Goal: Task Accomplishment & Management: Use online tool/utility

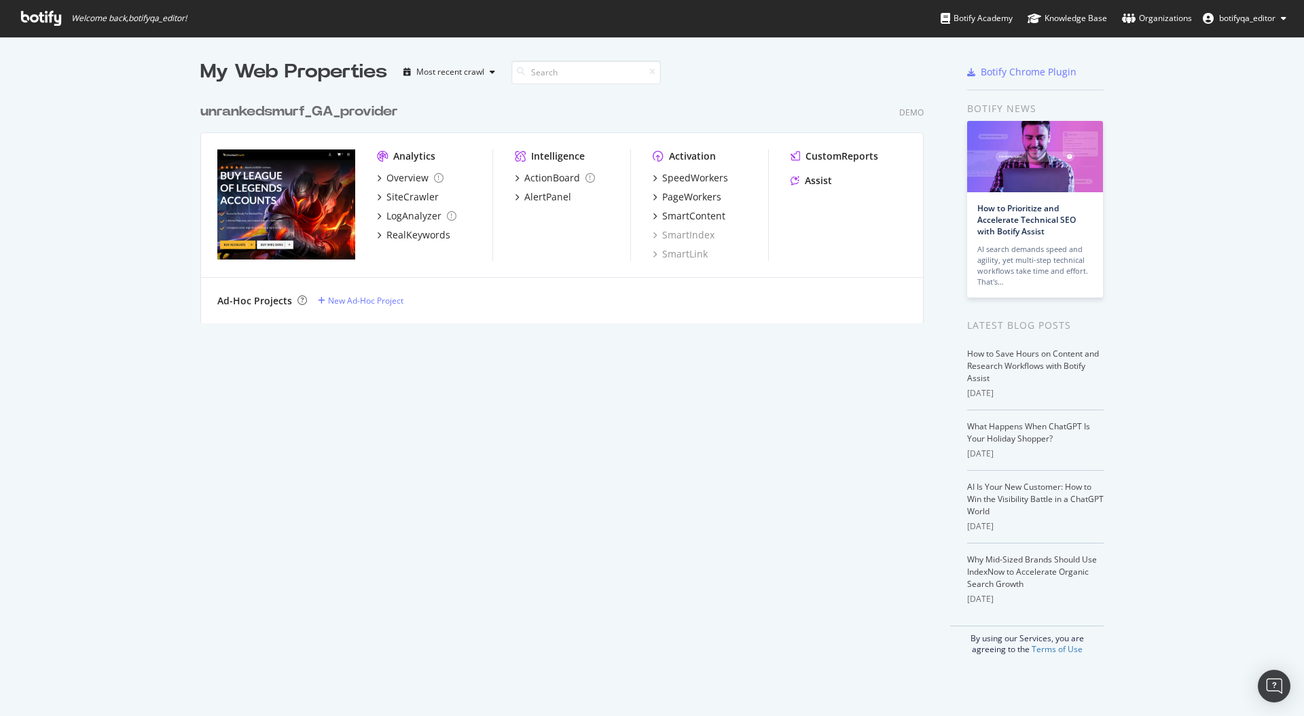
scroll to position [706, 1284]
click at [677, 217] on div "SmartContent" at bounding box center [693, 216] width 63 height 14
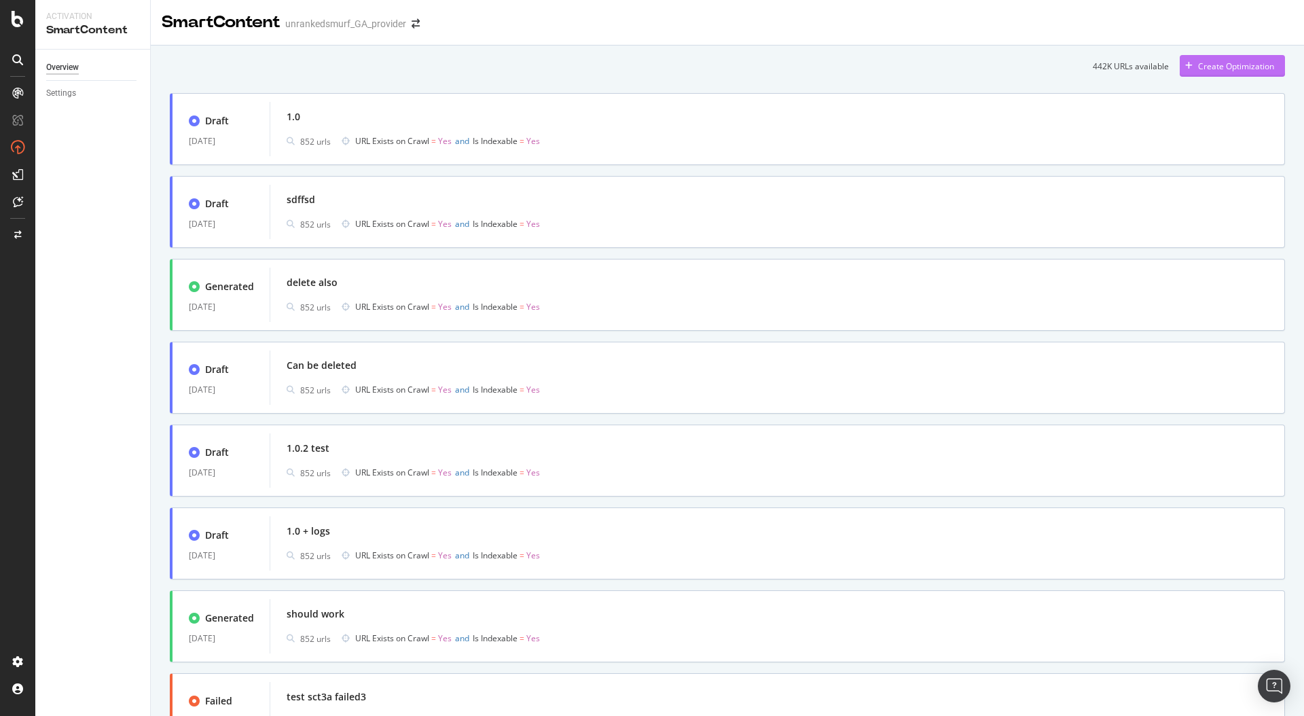
click at [1249, 71] on div "Create Optimization" at bounding box center [1236, 66] width 76 height 12
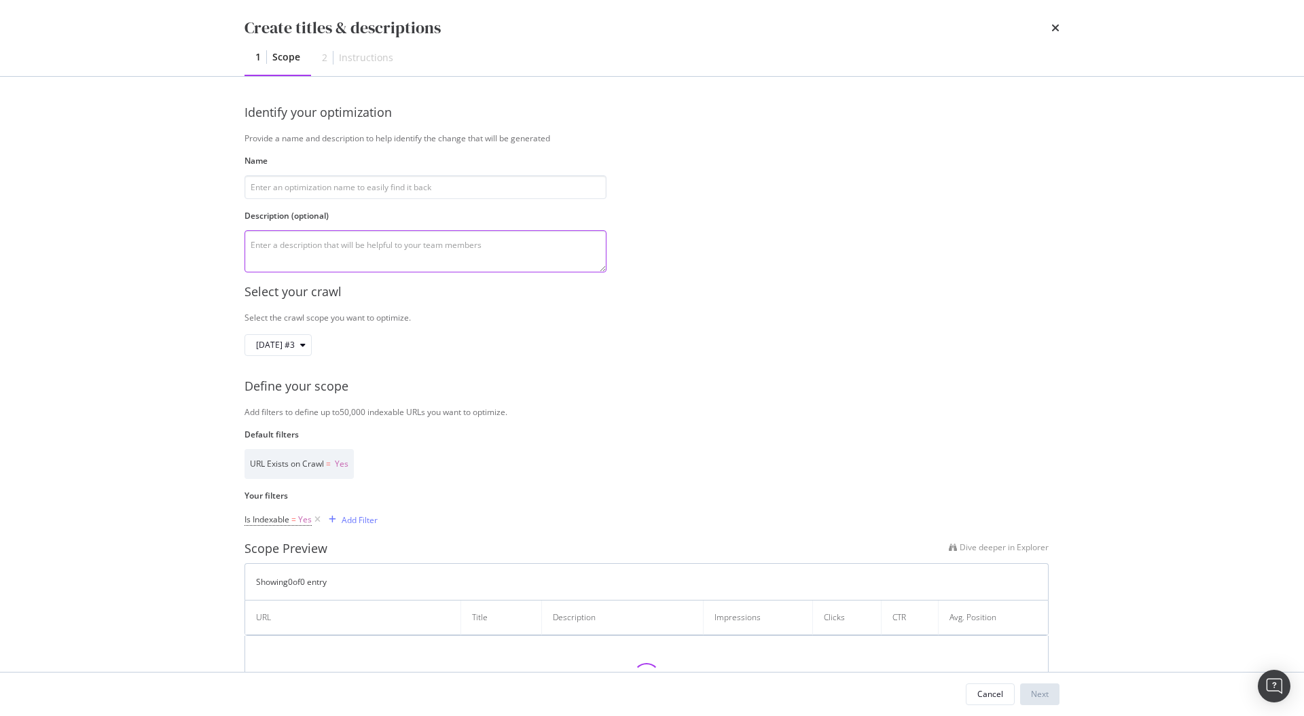
click at [530, 249] on textarea "modal" at bounding box center [426, 251] width 362 height 42
type textarea "sdfsdf"
click at [319, 190] on input "modal" at bounding box center [426, 187] width 362 height 24
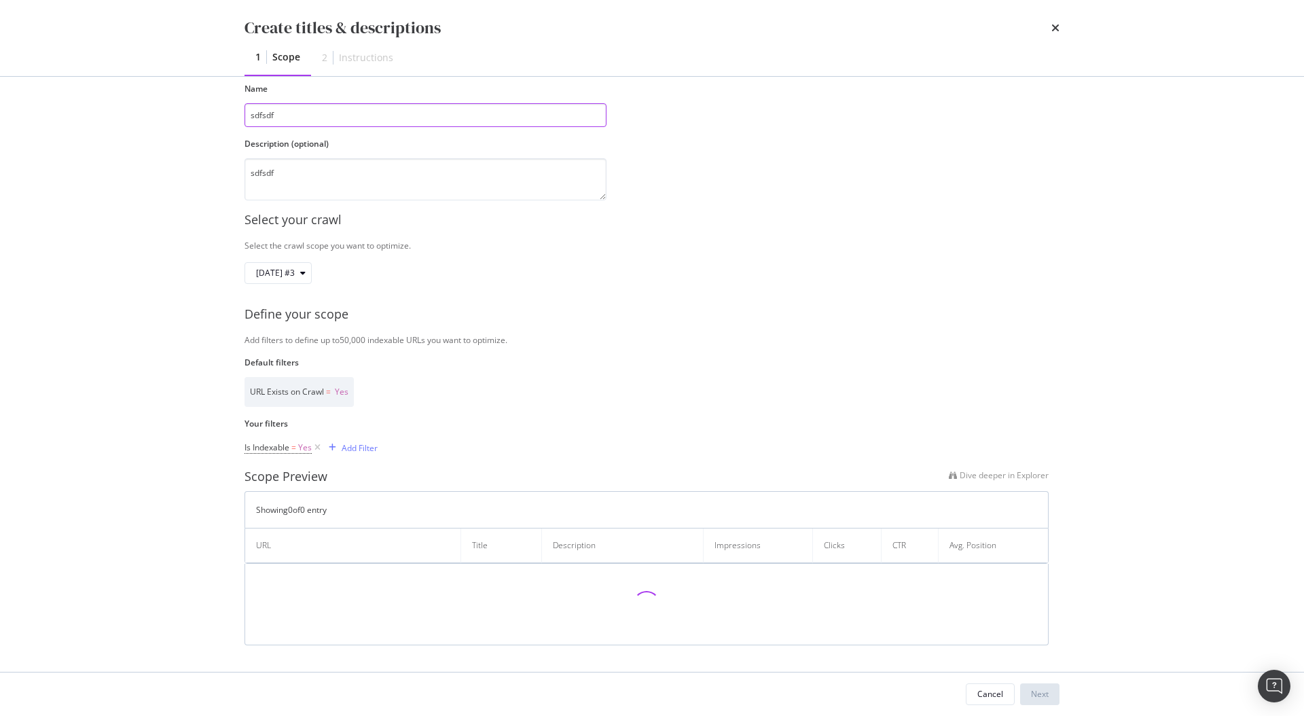
scroll to position [73, 0]
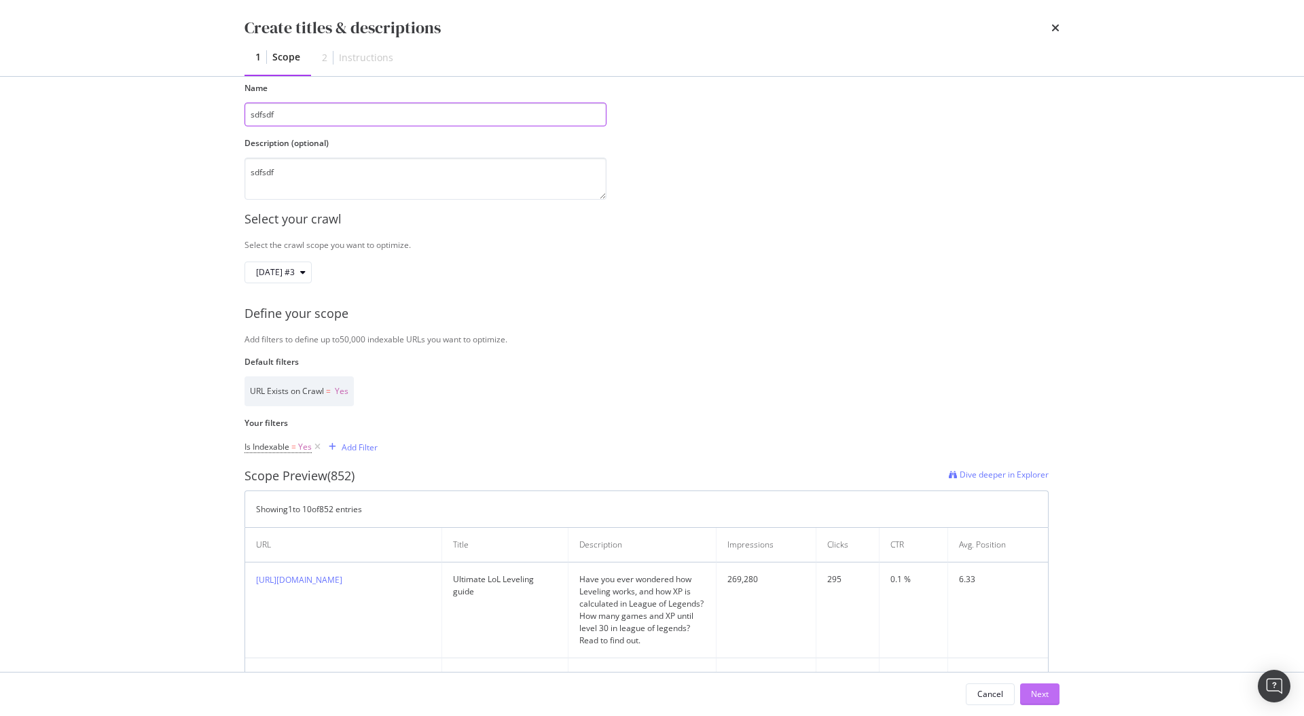
type input "sdfsdf"
click at [1037, 685] on div "Next" at bounding box center [1040, 694] width 18 height 20
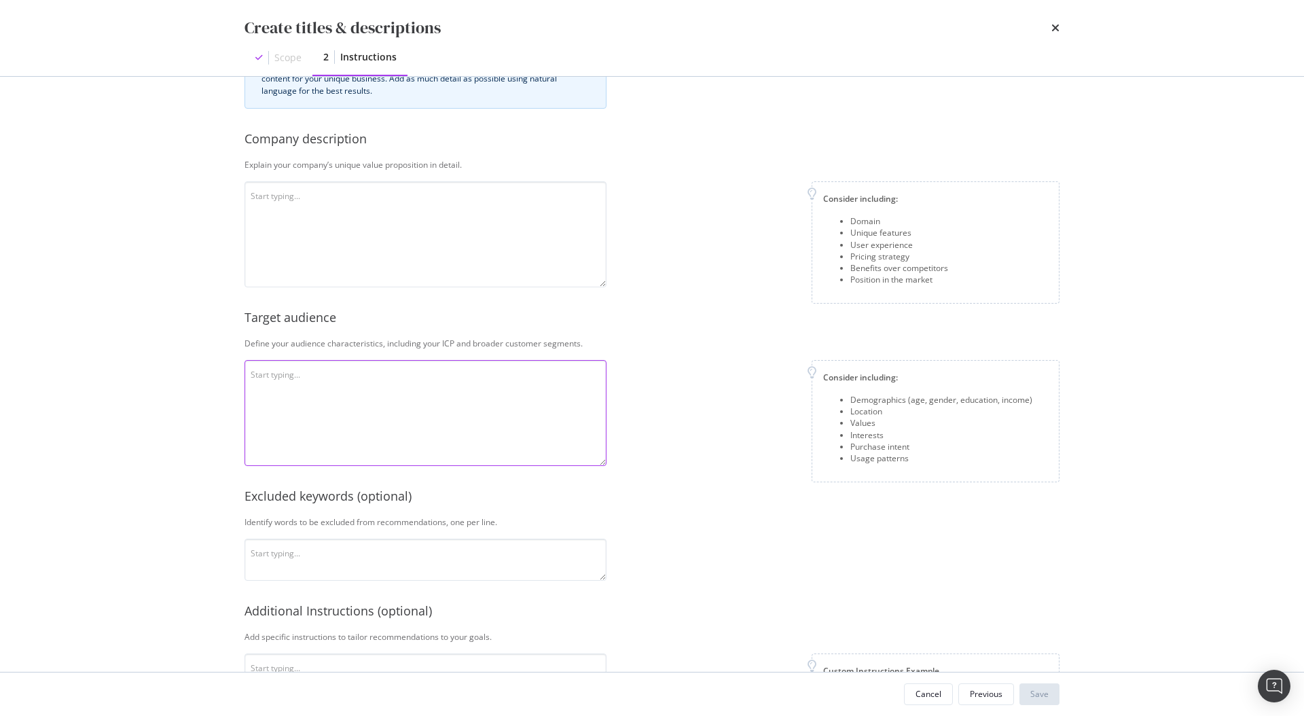
click at [311, 404] on textarea "modal" at bounding box center [426, 413] width 362 height 106
type textarea "sdf"
click at [359, 244] on textarea "modal" at bounding box center [426, 234] width 362 height 106
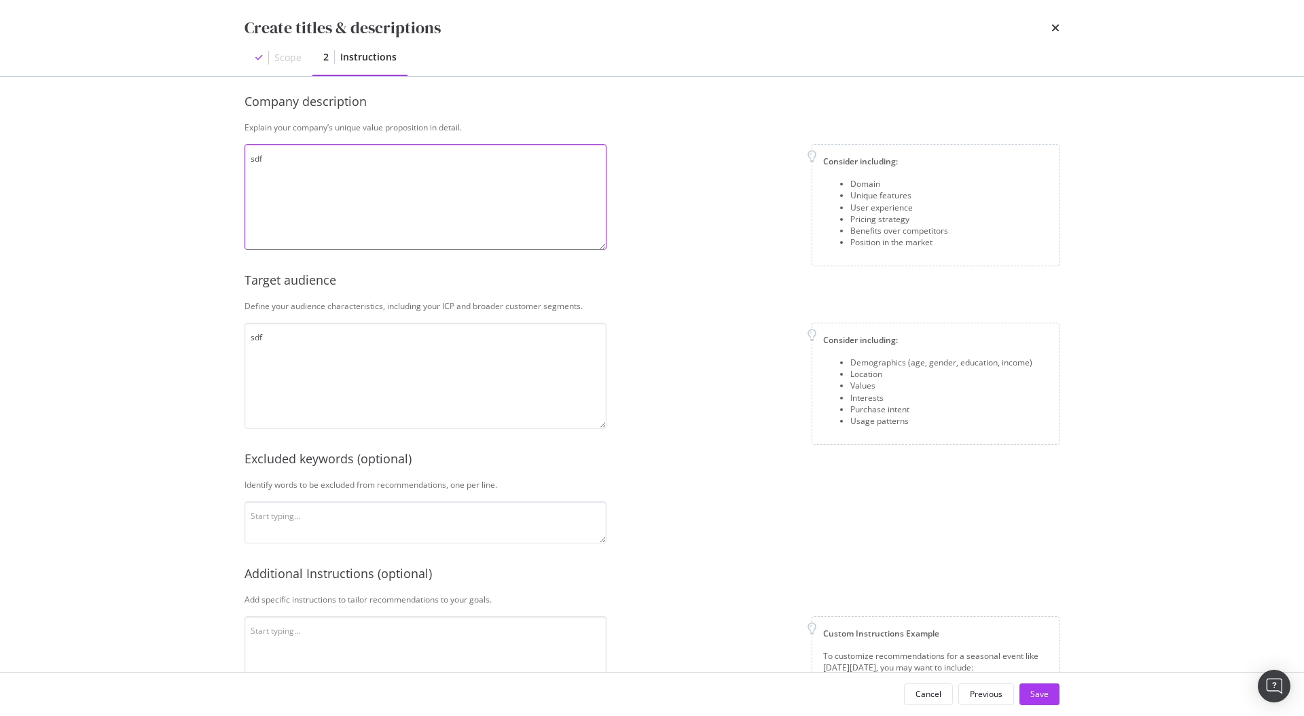
scroll to position [177, 0]
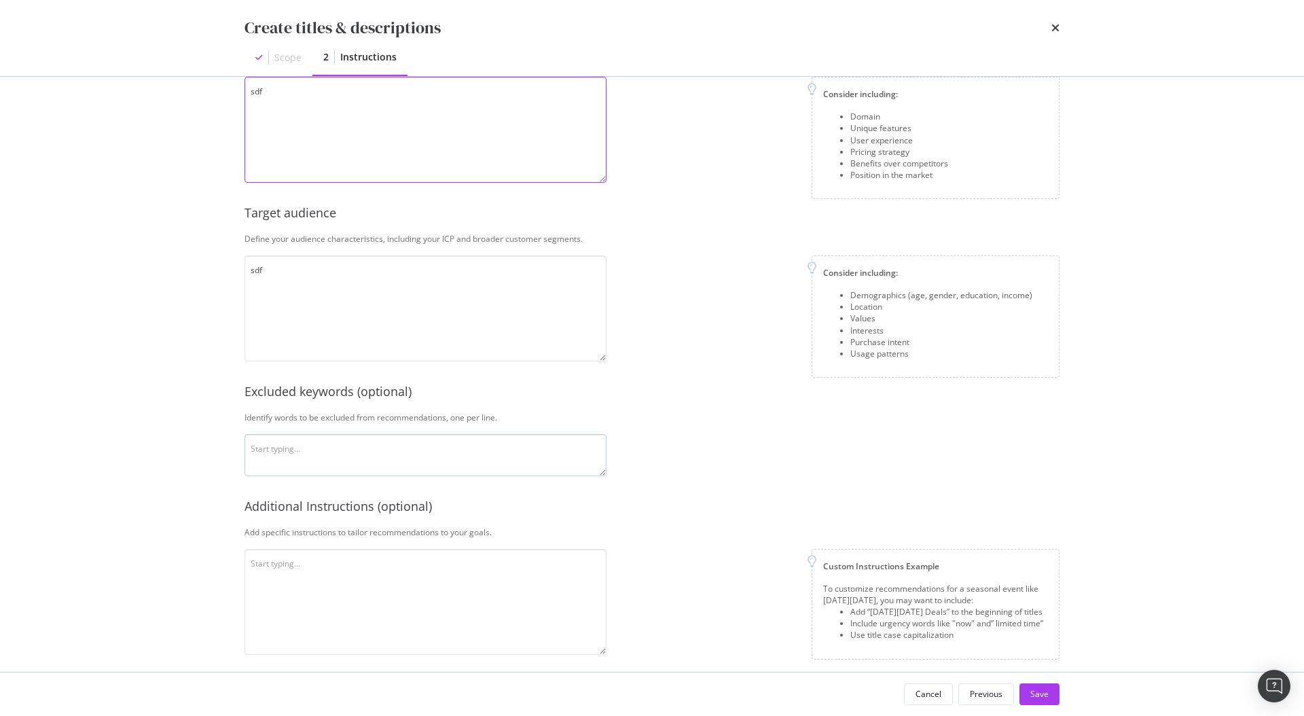
type textarea "sdf"
click at [395, 464] on textarea "modal" at bounding box center [426, 455] width 362 height 42
type textarea "sdf"
click at [409, 592] on textarea "modal" at bounding box center [426, 602] width 362 height 106
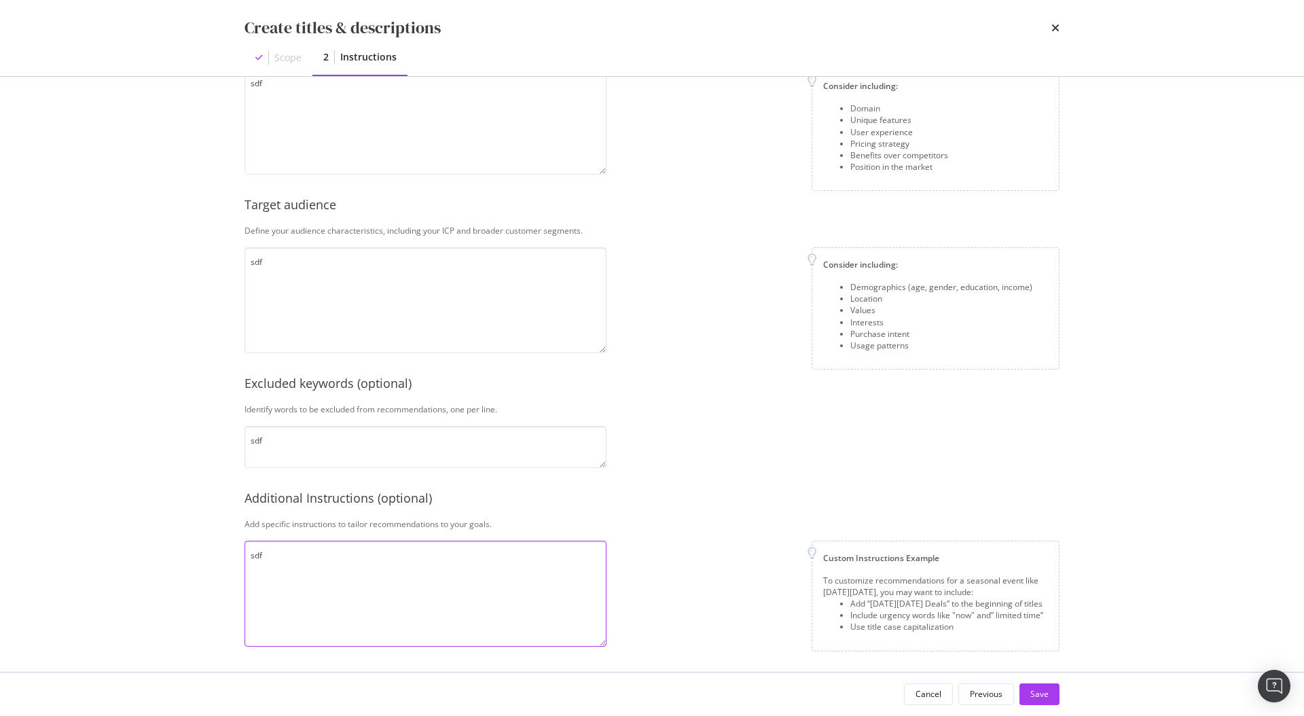
scroll to position [187, 0]
type textarea "sdf"
click at [1028, 695] on button "Save" at bounding box center [1040, 694] width 40 height 22
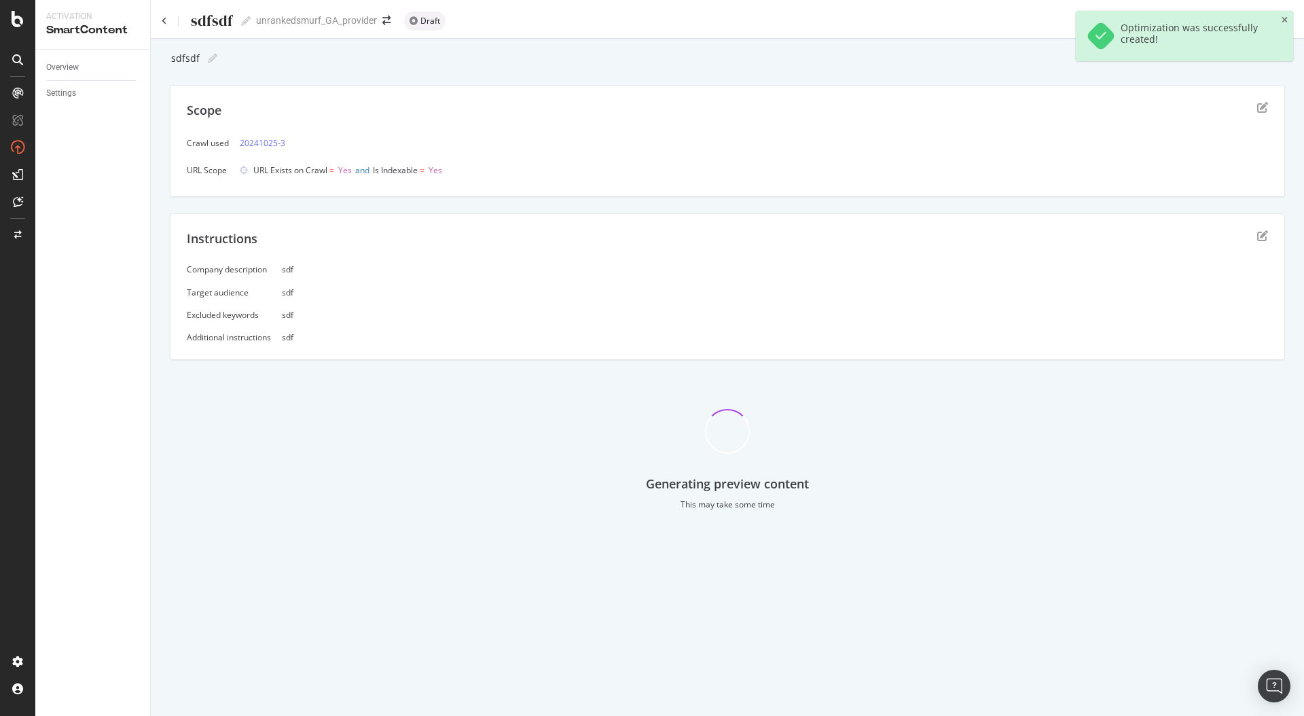
click at [182, 60] on div "sdfsdf" at bounding box center [185, 58] width 30 height 11
type input "sdfsdfsdfsdf"
click at [1045, 85] on div "Scope Crawl used 20241025-3 URL Scope URL Exists on Crawl = Yes and Is Indexabl…" at bounding box center [727, 141] width 1115 height 112
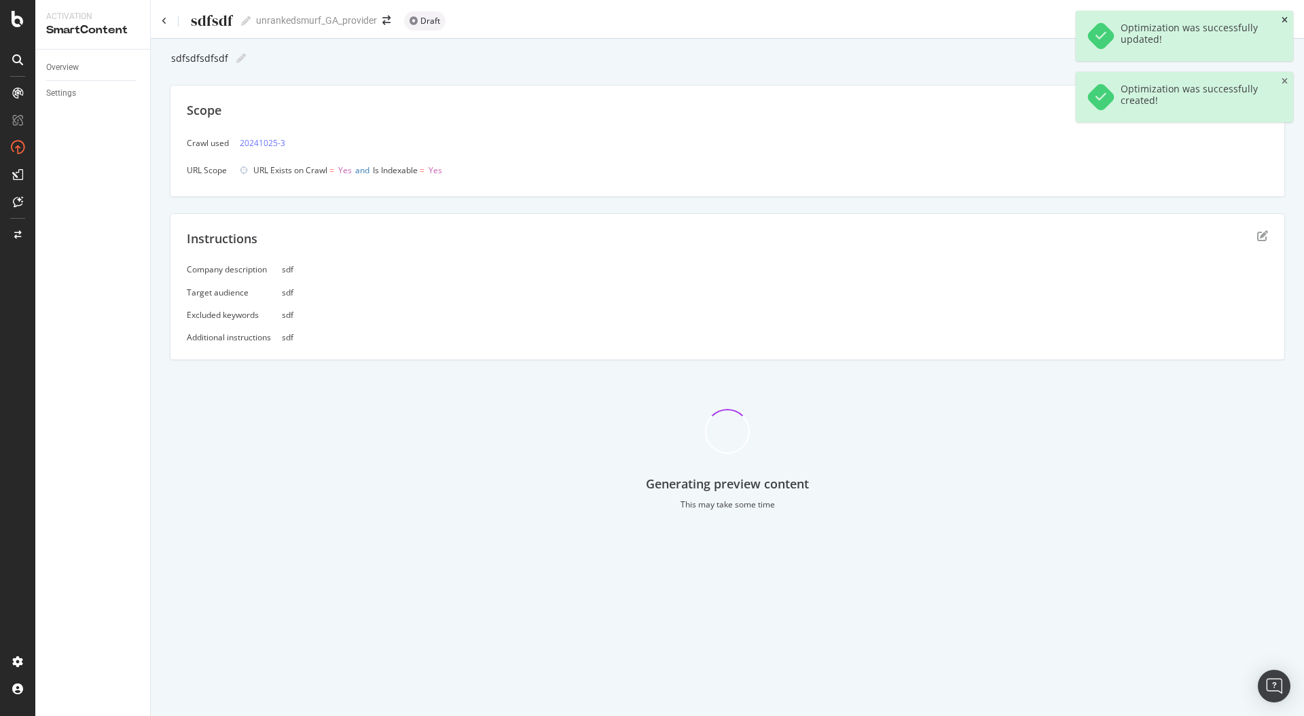
click at [1285, 21] on icon "close toast" at bounding box center [1285, 20] width 6 height 8
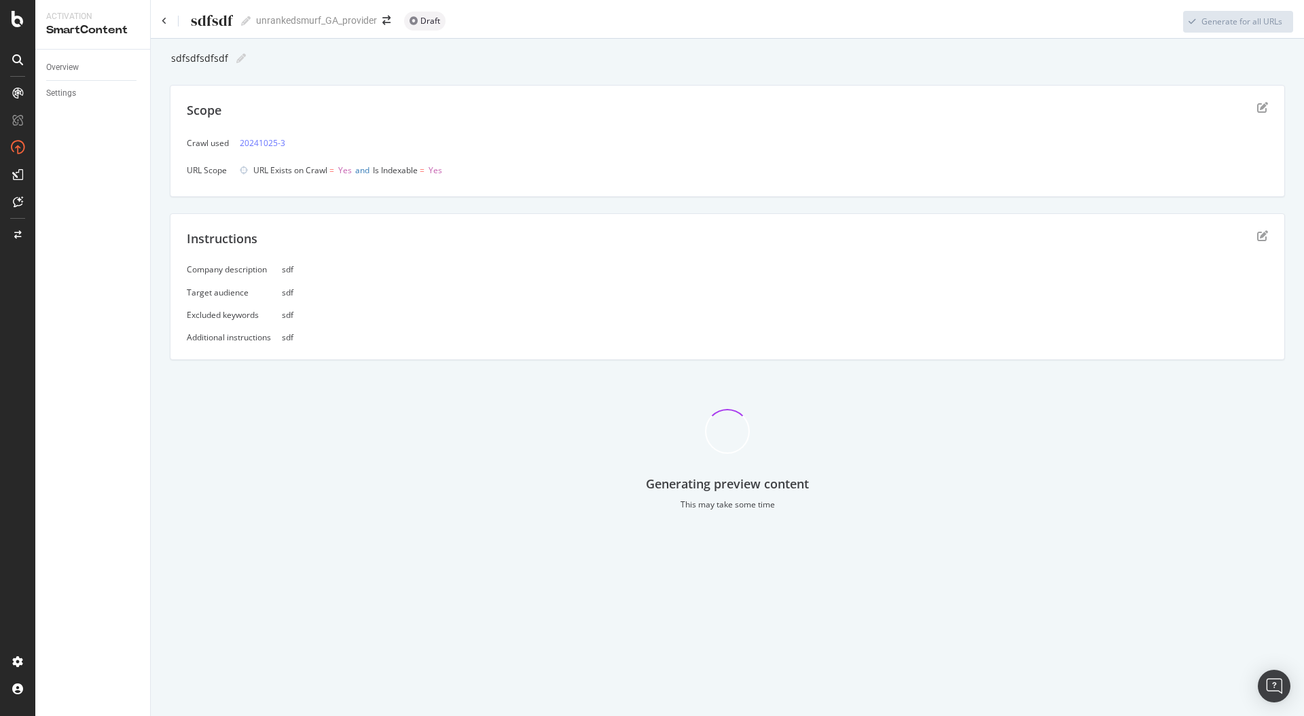
drag, startPoint x: 941, startPoint y: 65, endPoint x: 892, endPoint y: 65, distance: 48.9
click at [935, 66] on div "sdfsdfsdfsdf sdfsdfsdfsdf" at bounding box center [727, 58] width 1115 height 20
click at [165, 21] on icon at bounding box center [164, 21] width 5 height 8
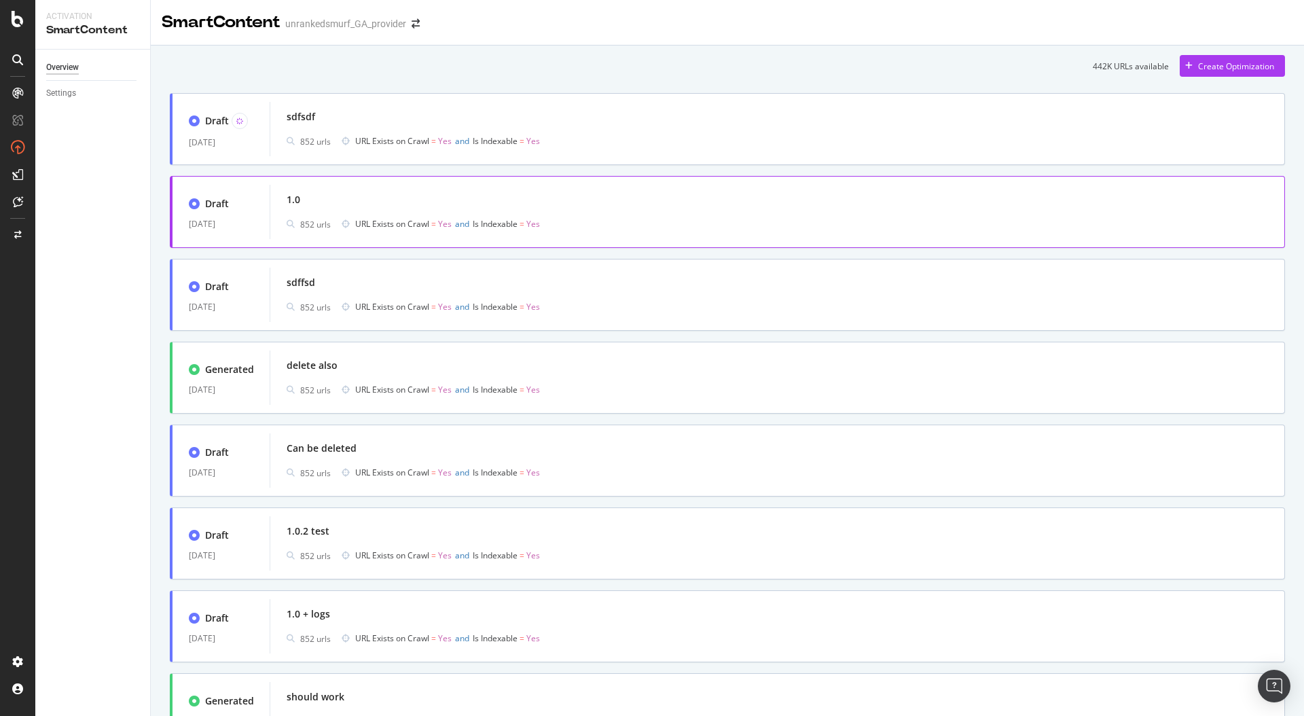
click at [426, 196] on div "1.0" at bounding box center [778, 199] width 982 height 19
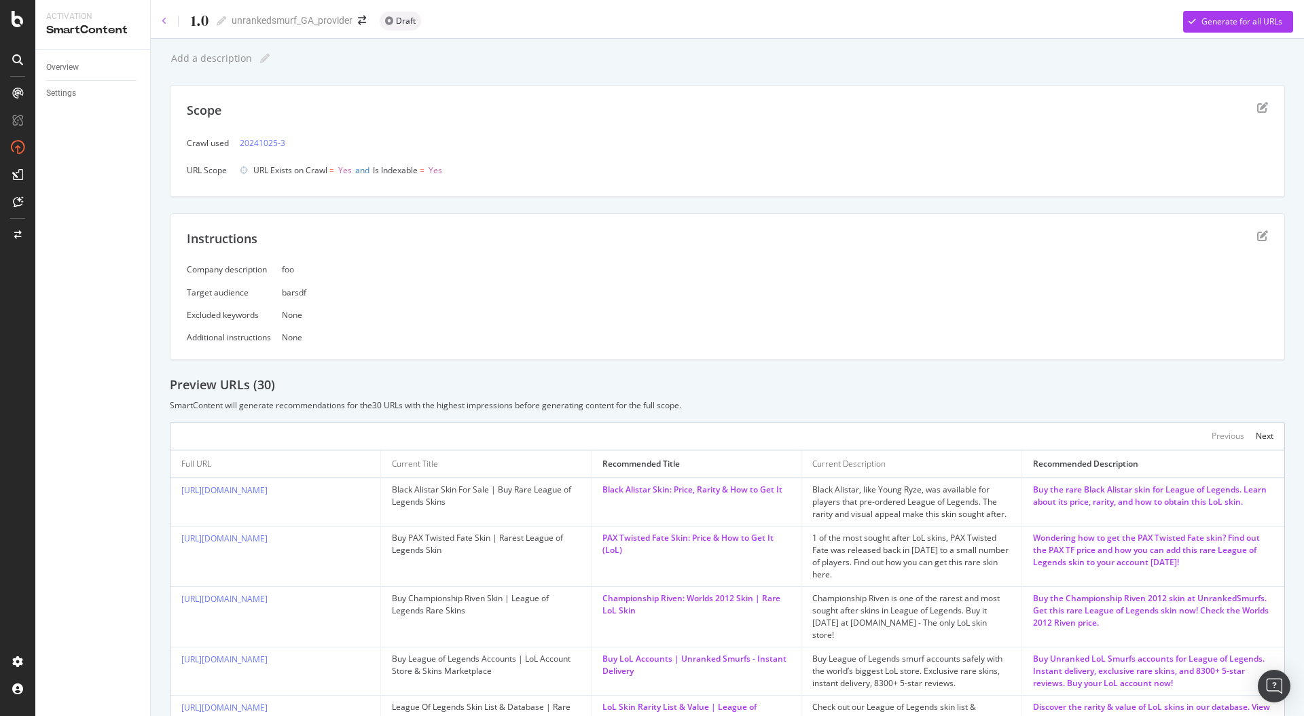
click at [166, 24] on icon at bounding box center [164, 21] width 5 height 8
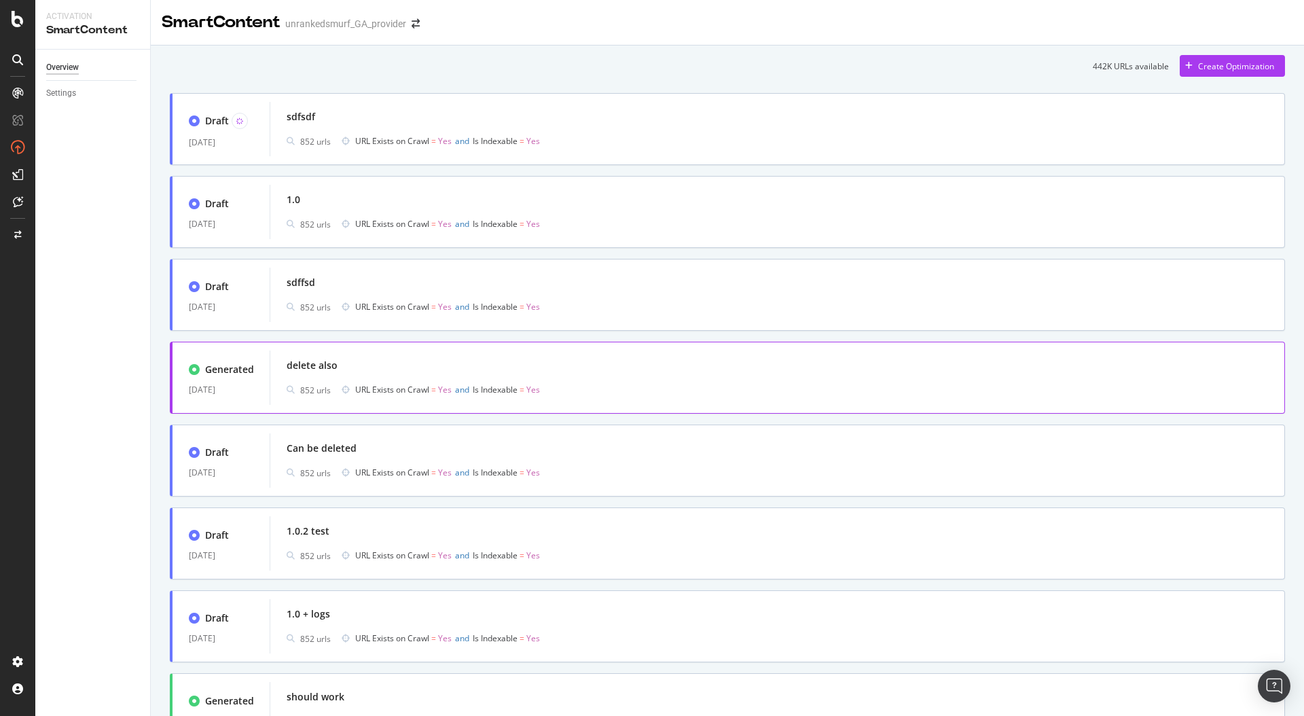
click at [360, 360] on div "delete also" at bounding box center [778, 365] width 982 height 19
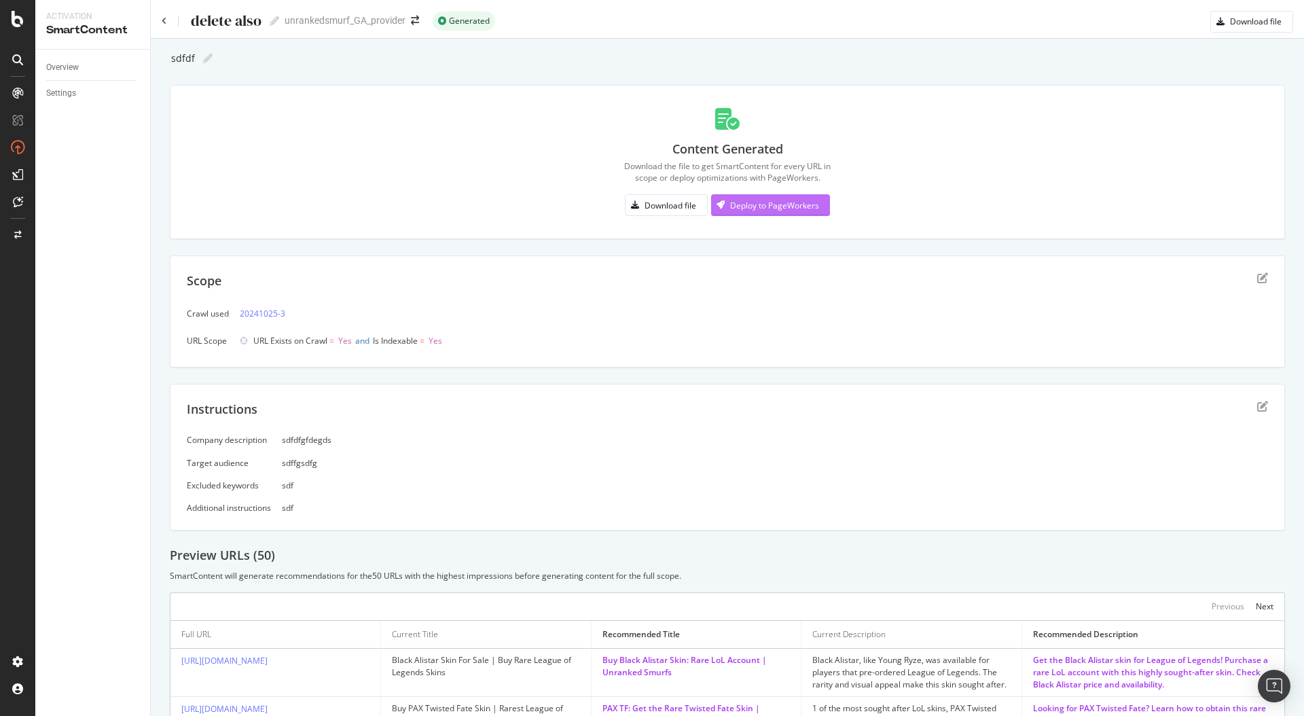
click at [774, 207] on div "Deploy to PageWorkers" at bounding box center [774, 206] width 89 height 12
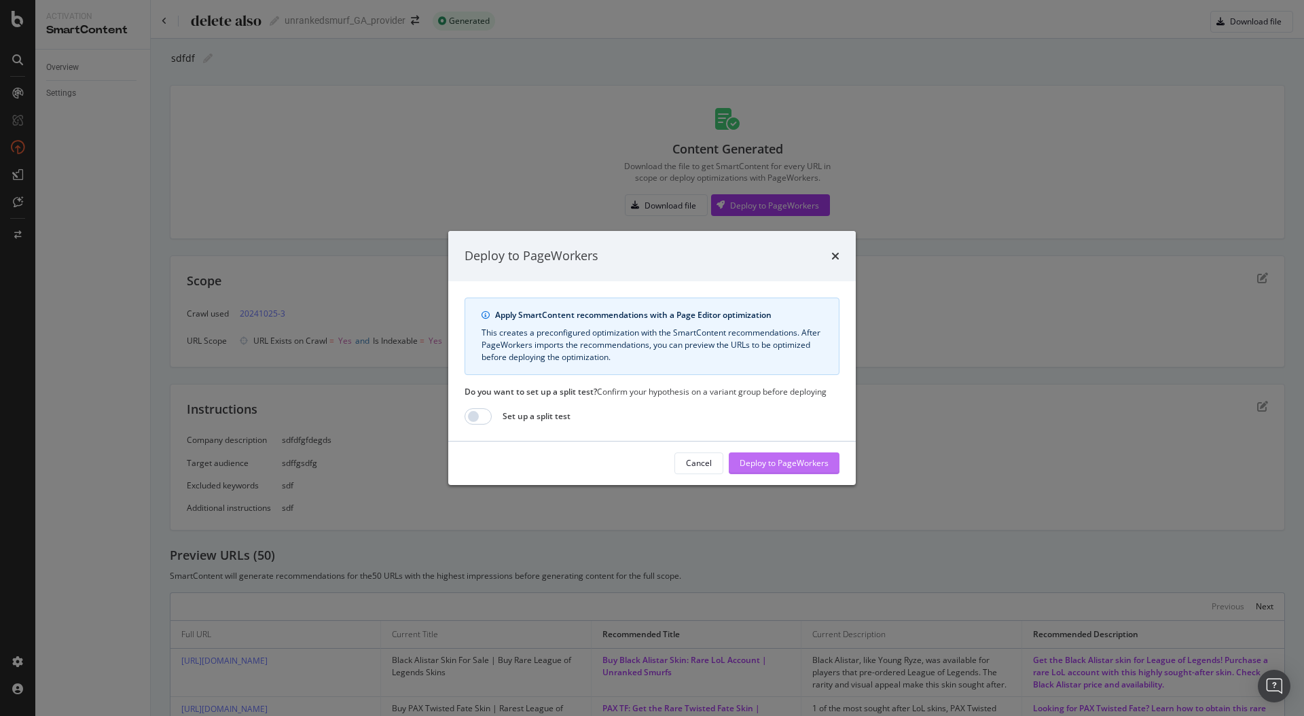
click at [806, 471] on div "Deploy to PageWorkers" at bounding box center [784, 463] width 89 height 20
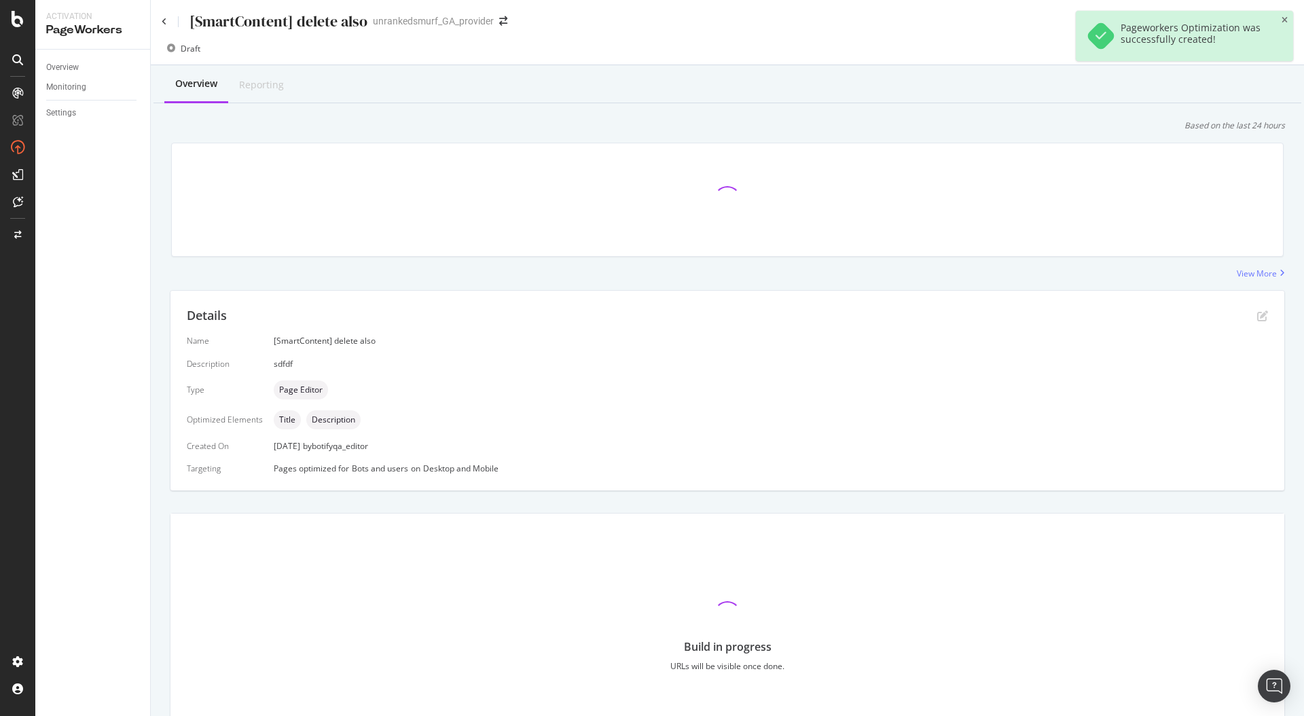
drag, startPoint x: 1284, startPoint y: 20, endPoint x: 1272, endPoint y: 29, distance: 15.1
click at [1284, 20] on icon "close toast" at bounding box center [1285, 20] width 6 height 8
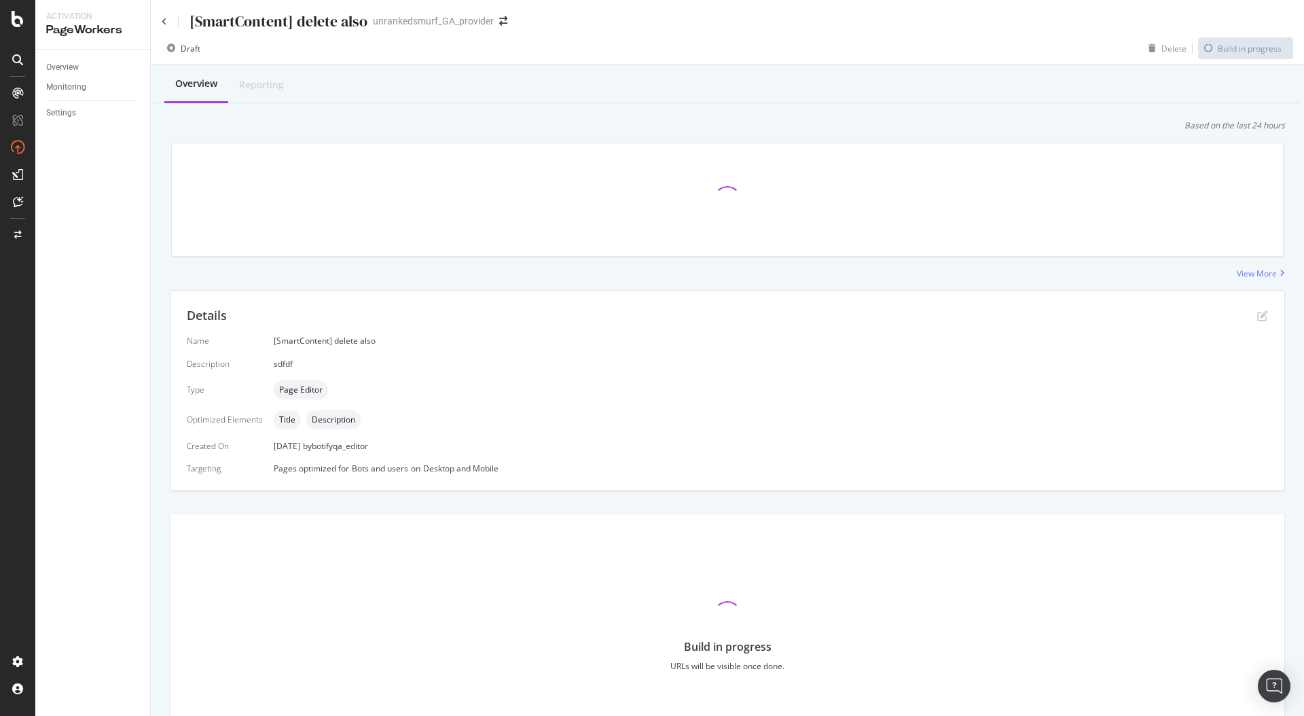
click at [517, 146] on div at bounding box center [727, 199] width 1111 height 113
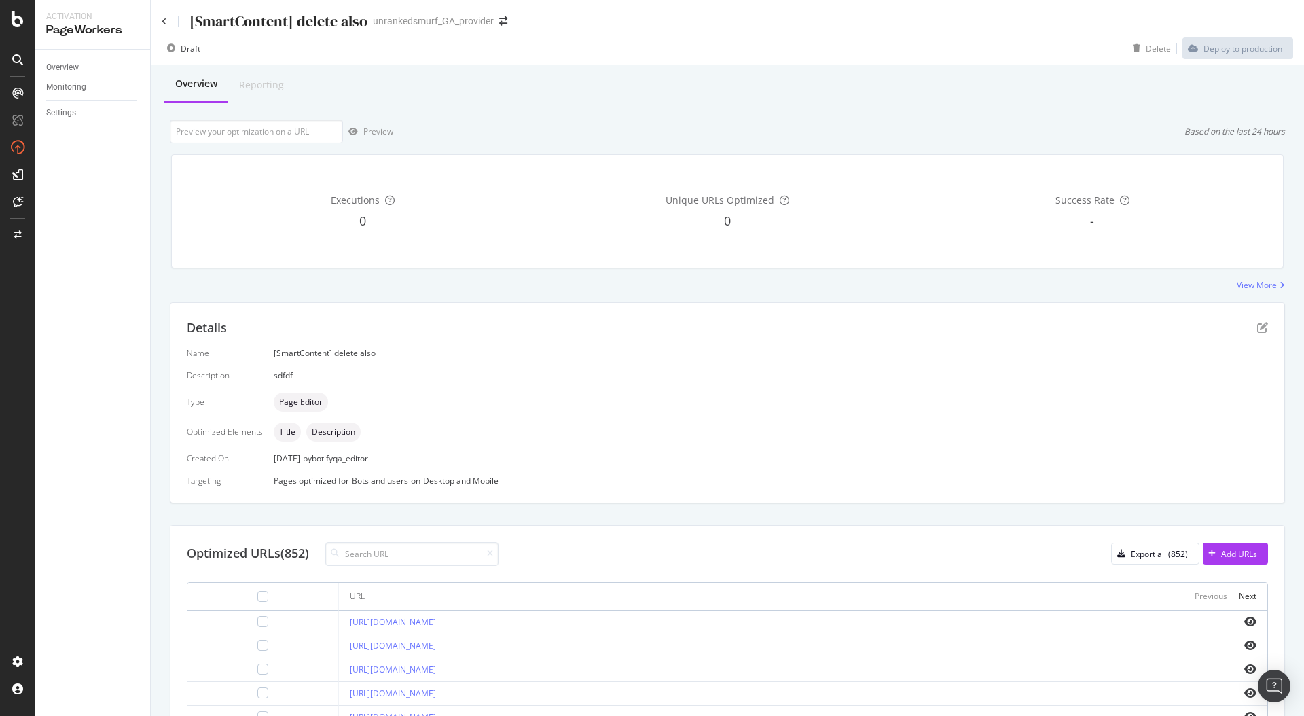
click at [157, 94] on div "Overview Reporting" at bounding box center [728, 85] width 1148 height 37
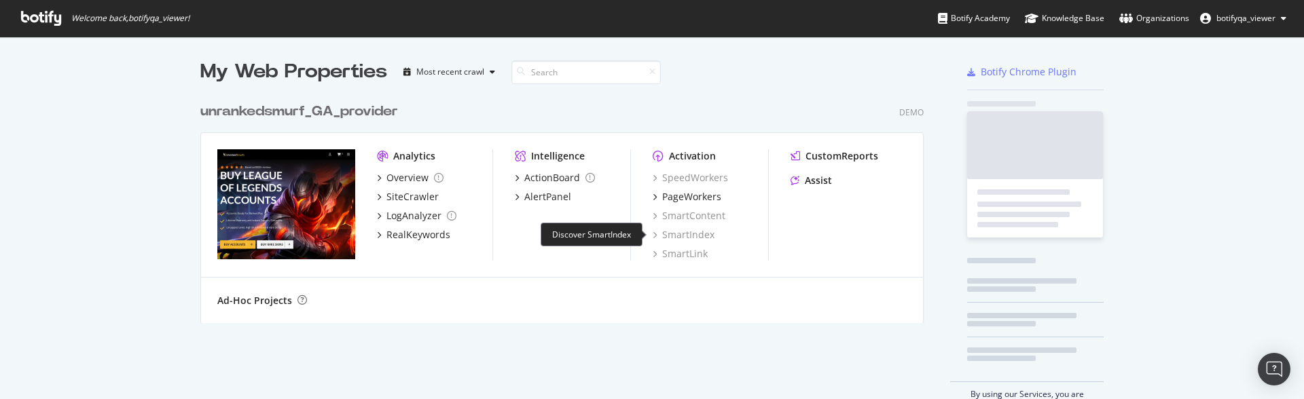
scroll to position [389, 1284]
